Goal: Check status

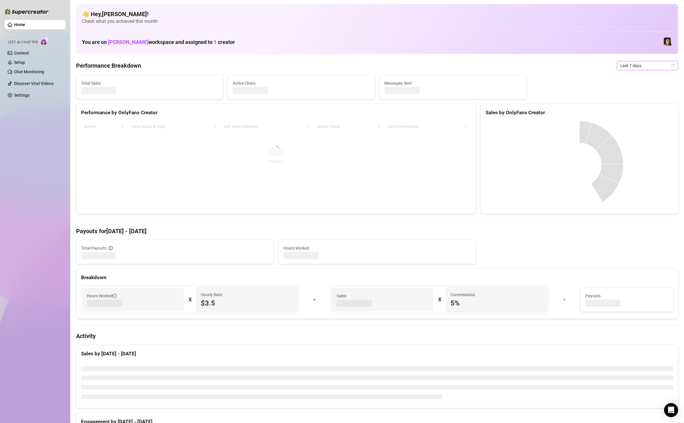
click at [635, 65] on span "Last 7 days" at bounding box center [648, 65] width 54 height 9
click at [633, 114] on div "Custom date" at bounding box center [648, 115] width 52 height 6
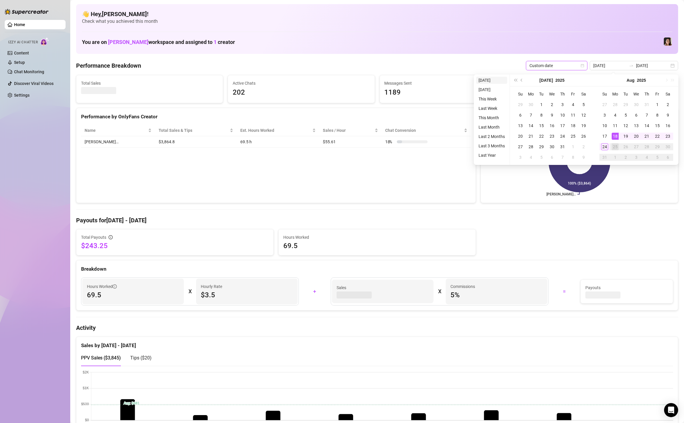
type input "[DATE]"
click at [492, 77] on li "[DATE]" at bounding box center [491, 80] width 31 height 7
type input "[DATE]"
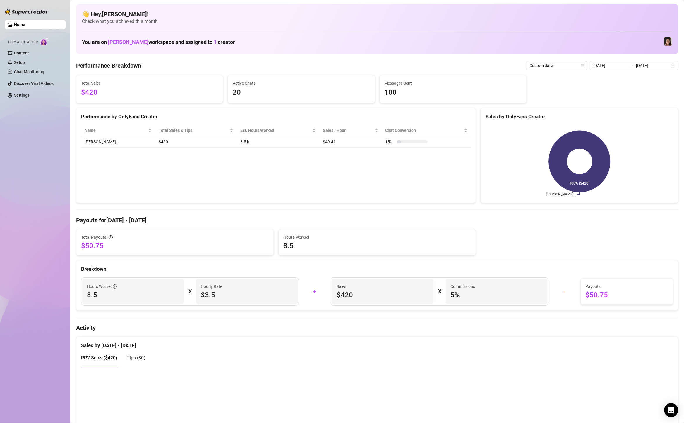
click at [671, 65] on div "[DATE] [DATE]" at bounding box center [634, 65] width 88 height 9
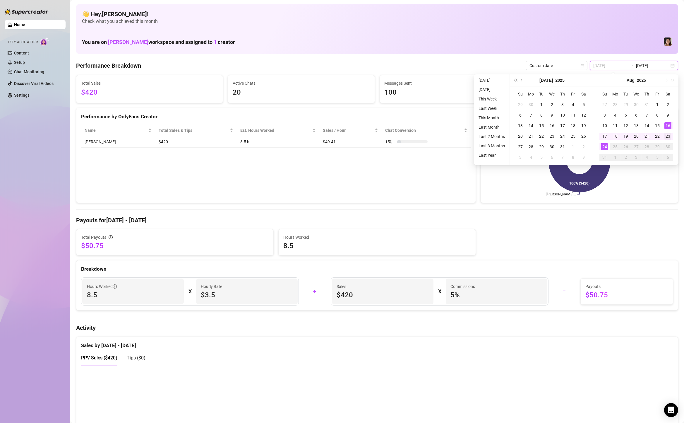
type input "[DATE]"
click at [668, 135] on div "23" at bounding box center [668, 136] width 7 height 7
type input "[DATE]"
click at [658, 136] on div "22" at bounding box center [657, 136] width 7 height 7
type input "[DATE]"
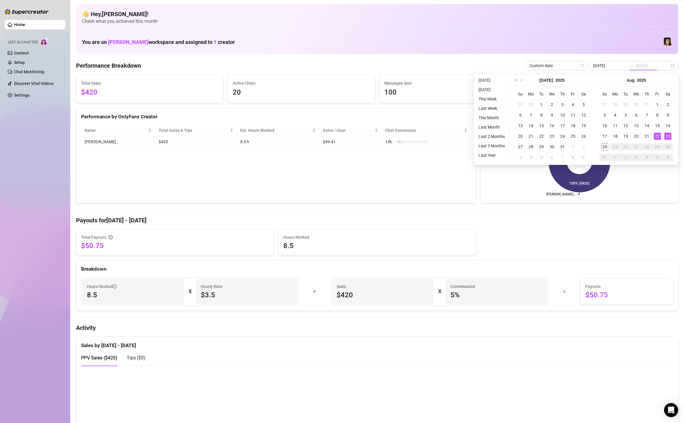
type input "[DATE]"
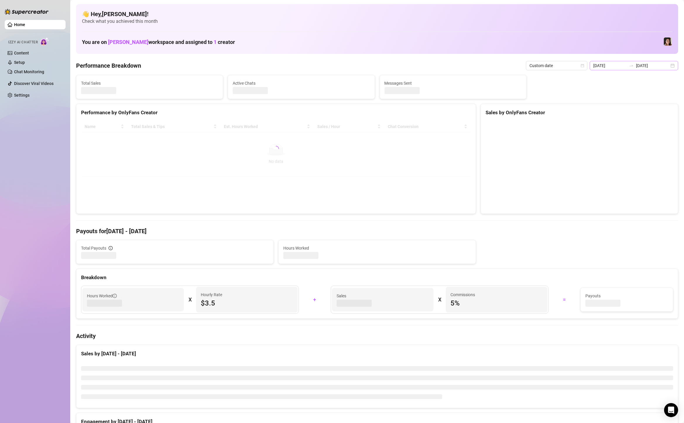
click at [671, 66] on div "[DATE] [DATE]" at bounding box center [634, 65] width 88 height 9
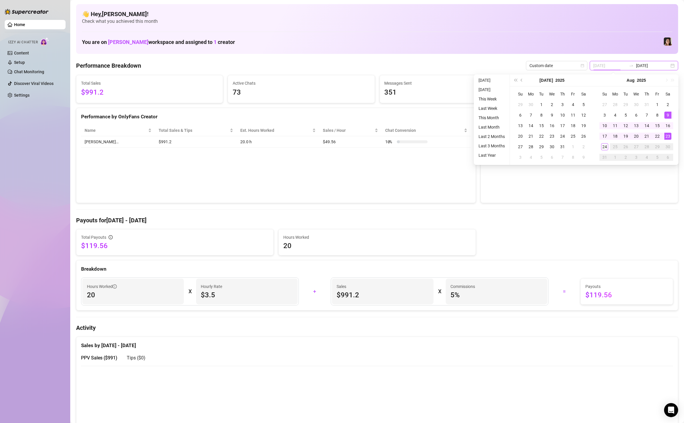
type input "[DATE]"
click at [657, 136] on div "22" at bounding box center [657, 136] width 7 height 7
type input "[DATE]"
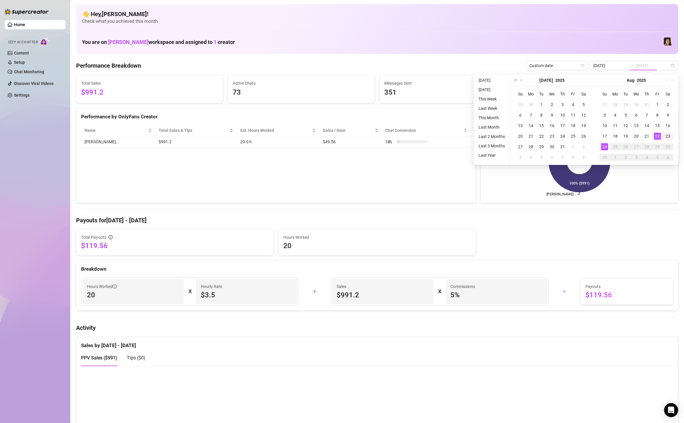
click at [604, 145] on div "24" at bounding box center [604, 146] width 7 height 7
type input "[DATE]"
